Goal: Understand process/instructions: Learn how to perform a task or action

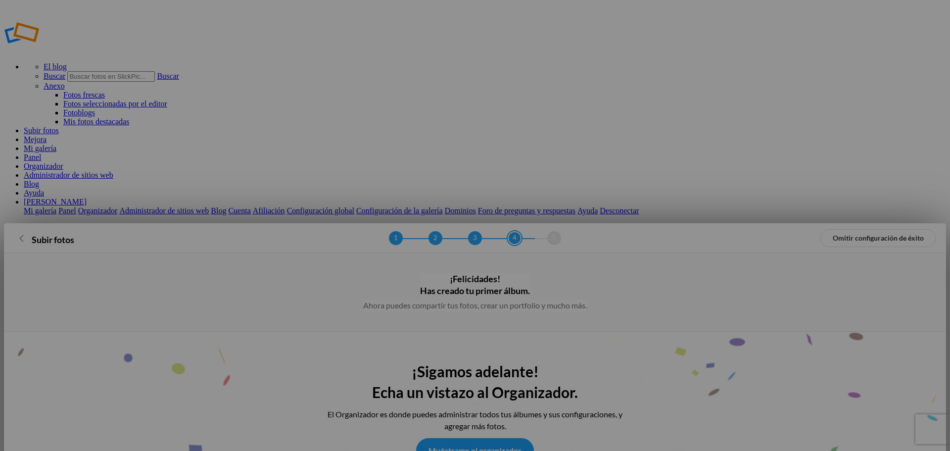
type input "Album-2025-10-08-1812"
click at [491, 445] on font "Muéstrame el organizador" at bounding box center [475, 449] width 93 height 9
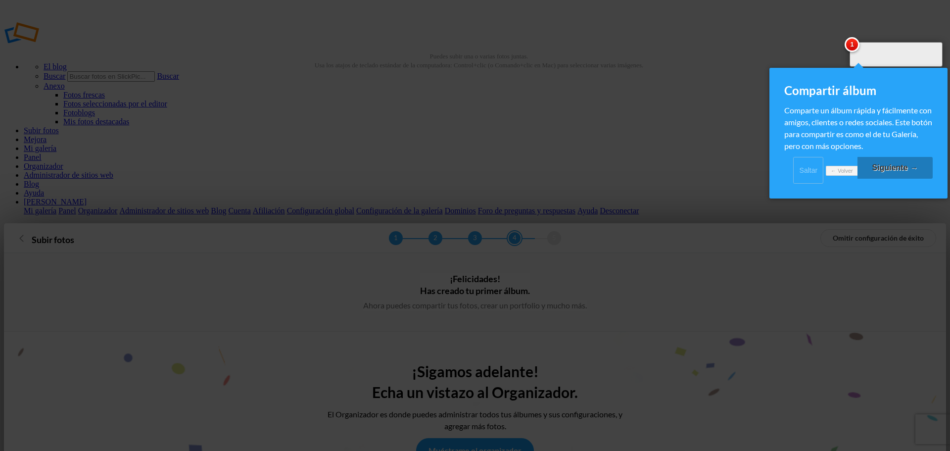
click at [887, 172] on font "Siguiente →" at bounding box center [895, 167] width 46 height 8
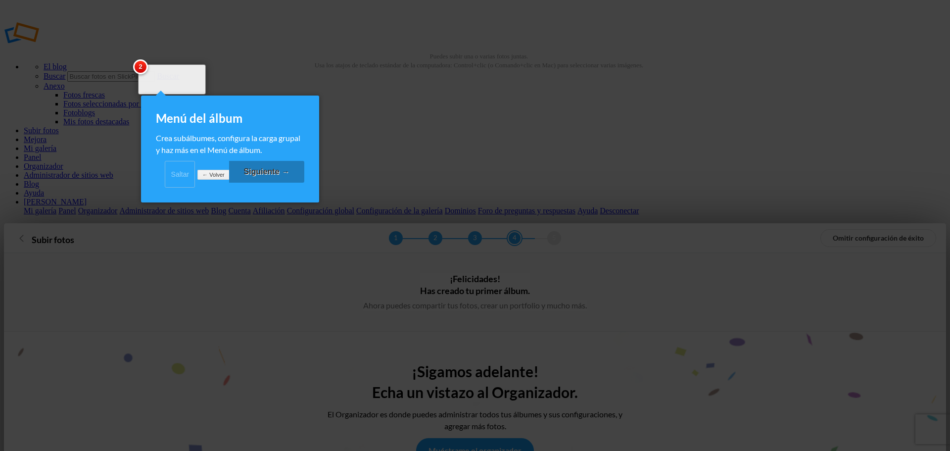
click at [275, 176] on font "Siguiente →" at bounding box center [267, 171] width 46 height 8
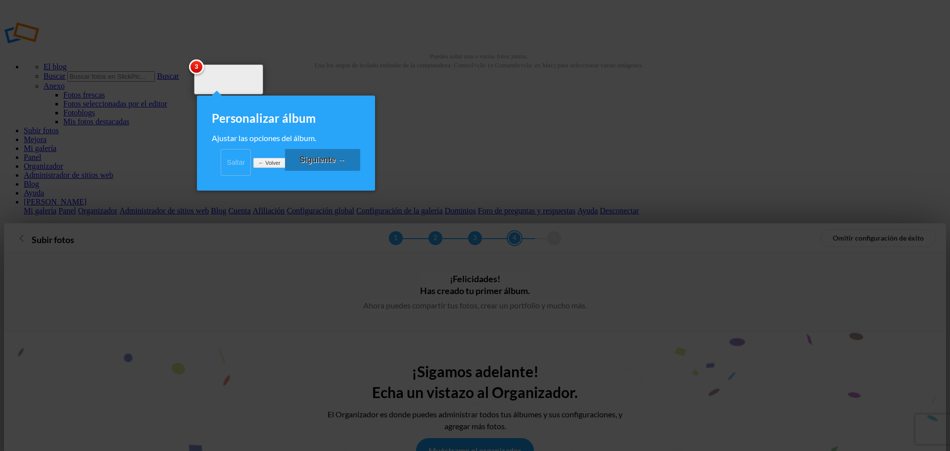
click at [322, 164] on font "Siguiente →" at bounding box center [323, 159] width 46 height 8
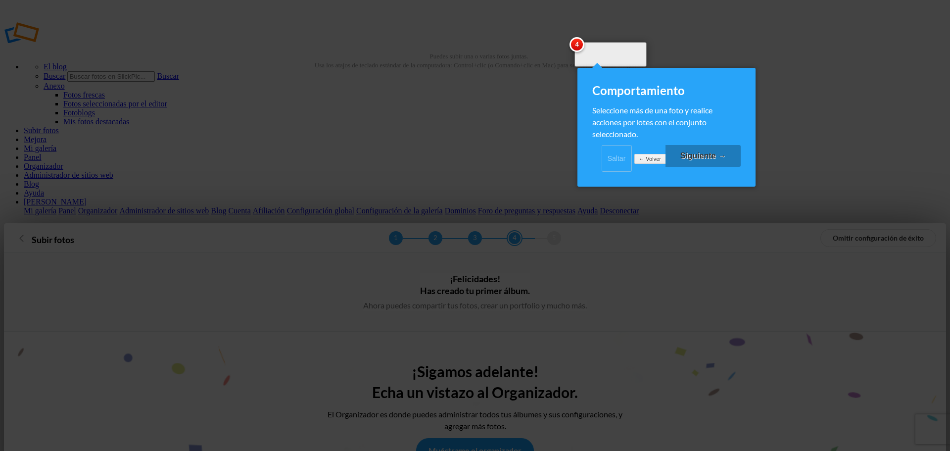
click at [769, 111] on div at bounding box center [475, 225] width 950 height 451
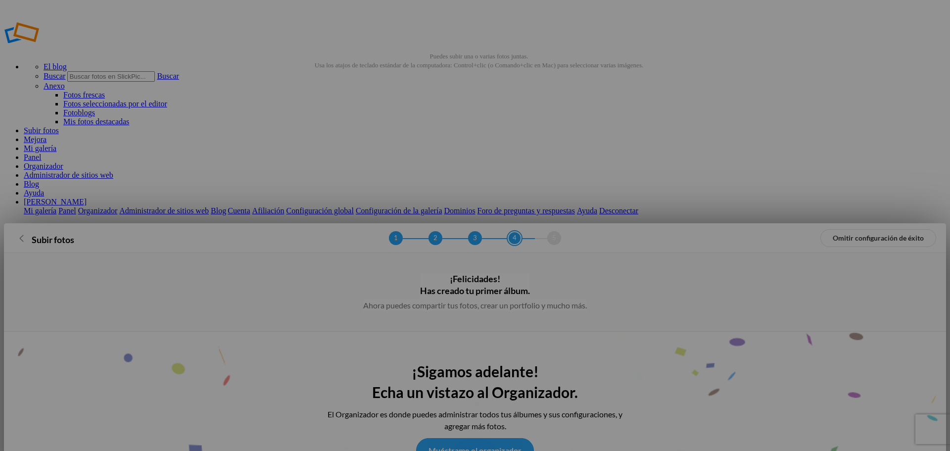
click at [483, 438] on link "Muéstrame el organizador" at bounding box center [475, 450] width 118 height 25
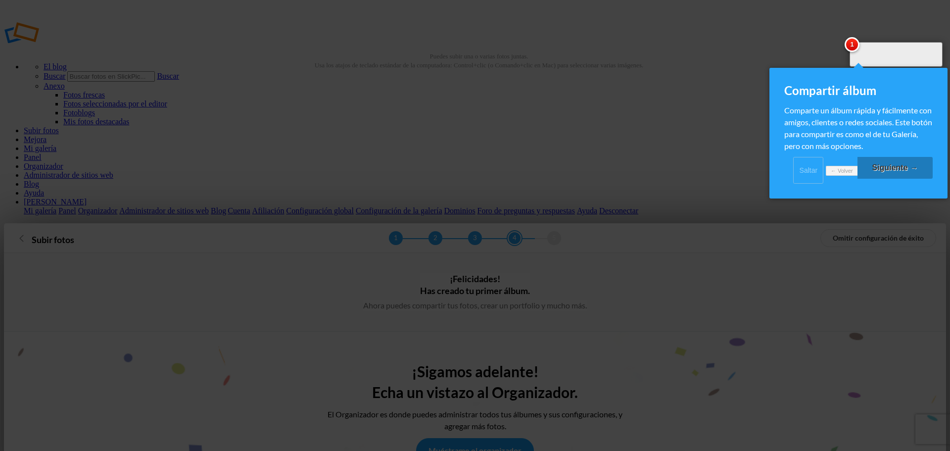
click at [739, 146] on div at bounding box center [475, 225] width 950 height 451
